Goal: Transaction & Acquisition: Purchase product/service

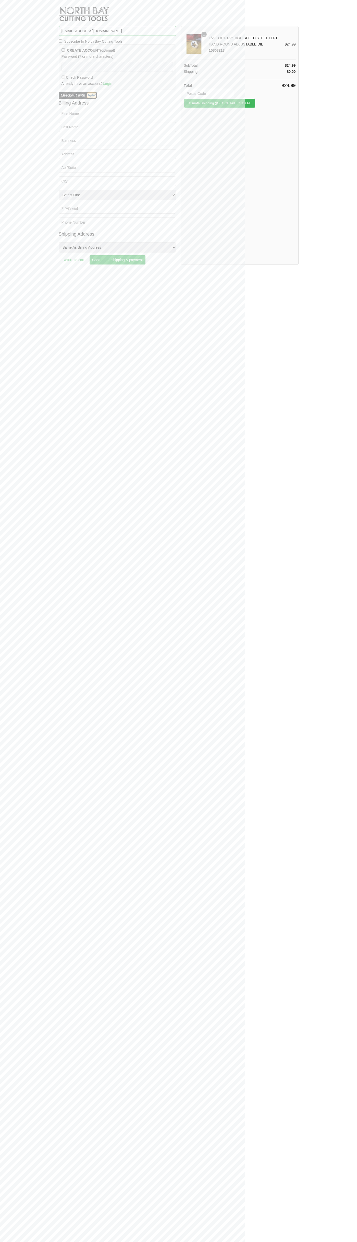
type input "[EMAIL_ADDRESS][DOMAIN_NAME]"
type input "80302"
type button "Estimate Shipping"
type input "[PERSON_NAME]"
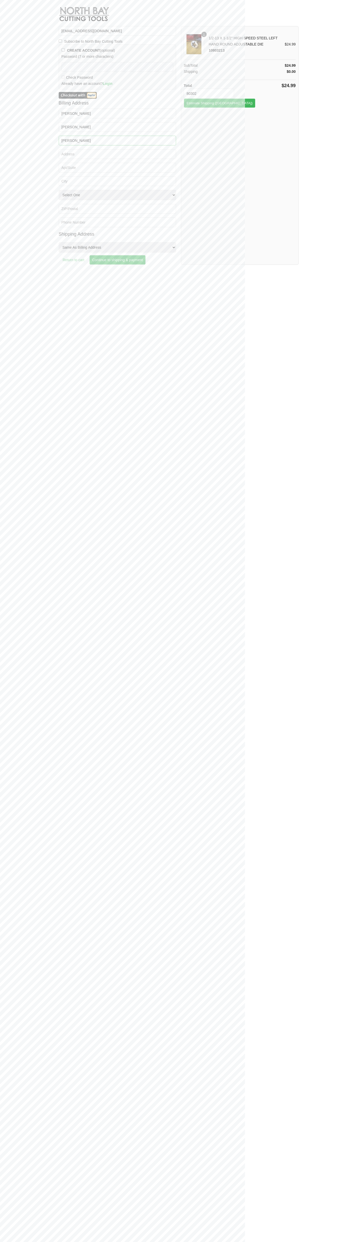
type input "[PERSON_NAME]"
type input "[STREET_ADDRESS]"
type input "First floor"
type input "boulder"
select select "CO"
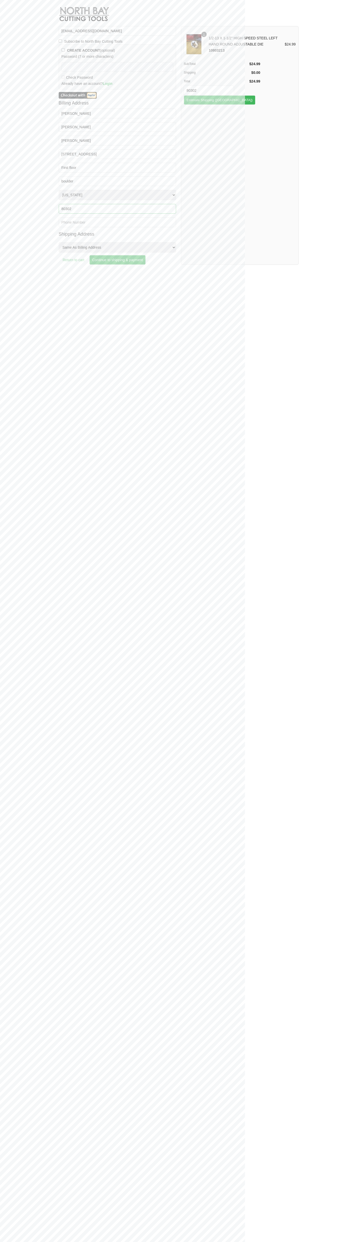
type input "80302"
type input "6502530000"
click at [119, 260] on input "Continue to shipping & payment" at bounding box center [117, 260] width 56 height 10
click at [63, 138] on input "USPS Parcel Post®" at bounding box center [63, 135] width 3 height 3
radio input "true"
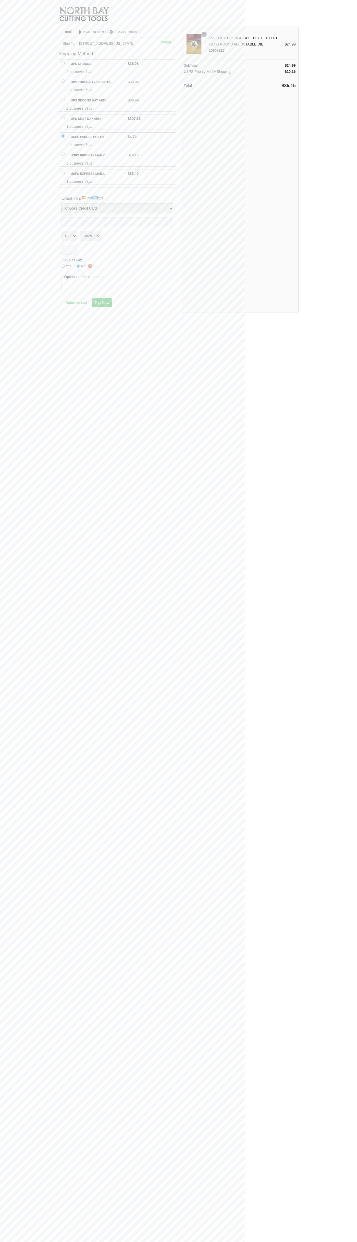
select select "MasterCard"
select select "12"
select select "2029"
